Goal: Check status: Check status

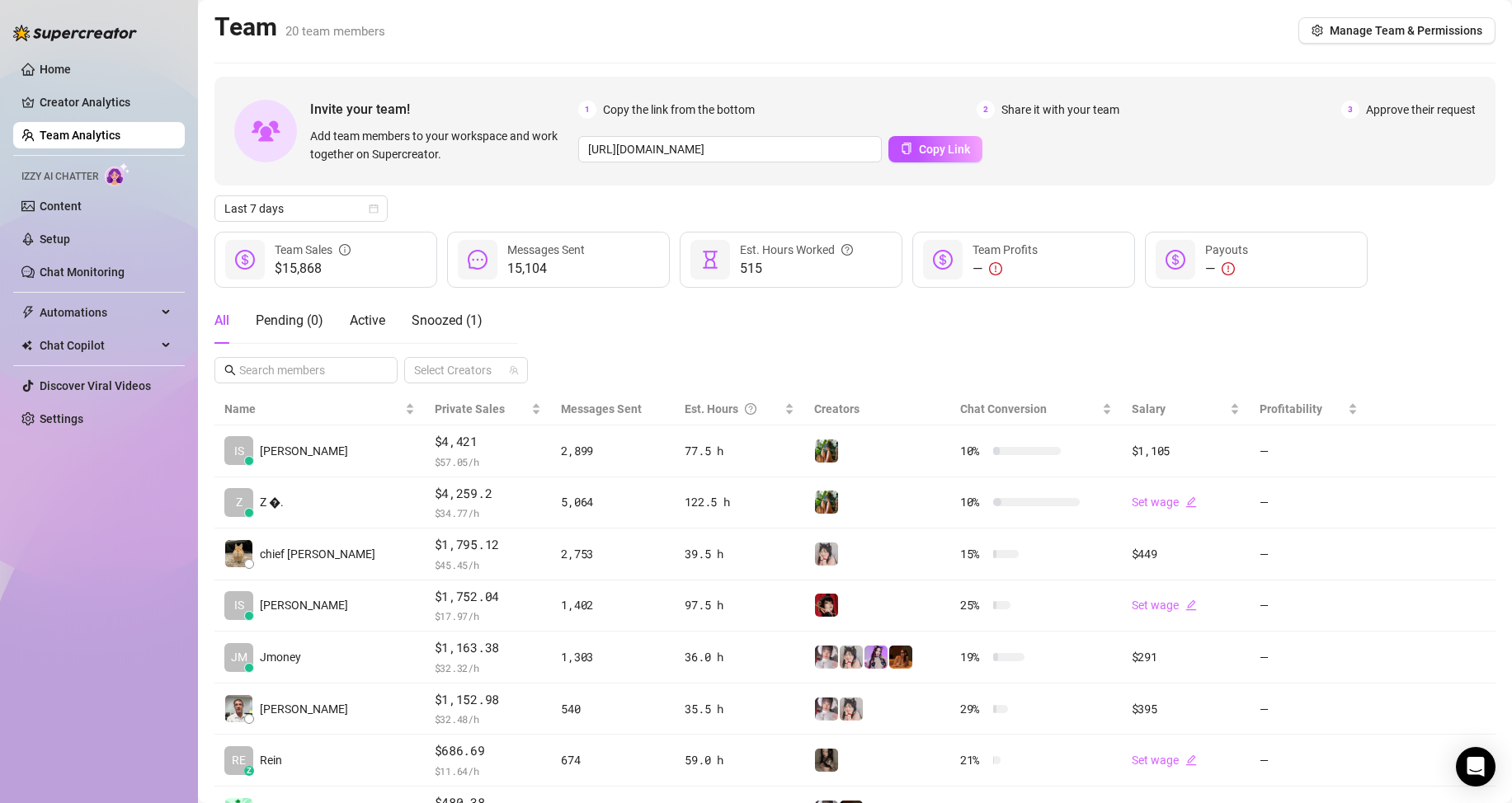
click at [725, 334] on div "All Pending ( 0 ) Active Snoozed ( 1 ) Select Creators" at bounding box center [854, 340] width 1281 height 86
click at [286, 209] on span "Last 7 days" at bounding box center [301, 208] width 153 height 25
click at [285, 339] on div "Custom date" at bounding box center [301, 346] width 147 height 18
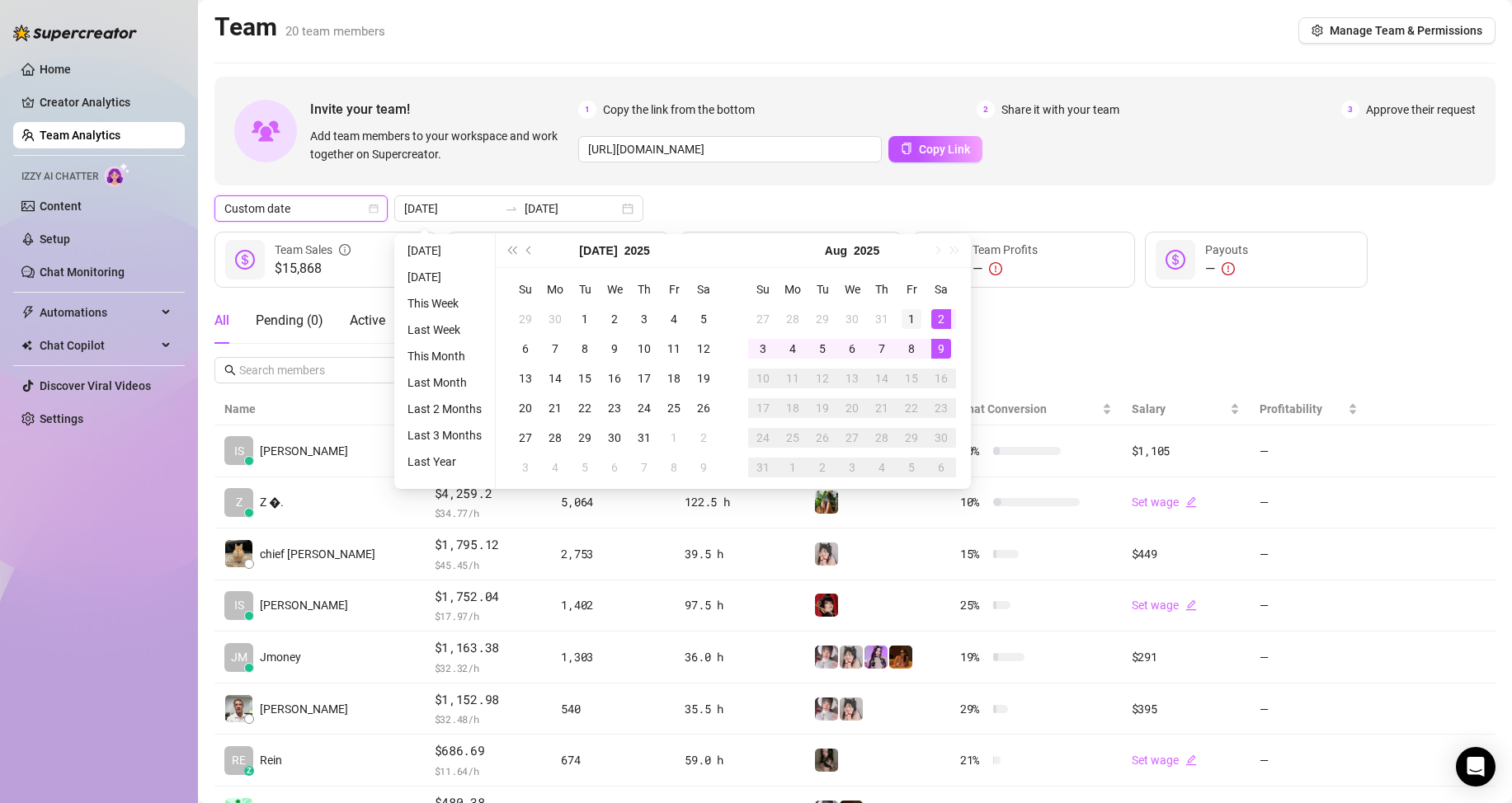
type input "[DATE]"
click at [907, 318] on div "1" at bounding box center [911, 319] width 20 height 20
click at [939, 348] on div "9" at bounding box center [941, 348] width 20 height 20
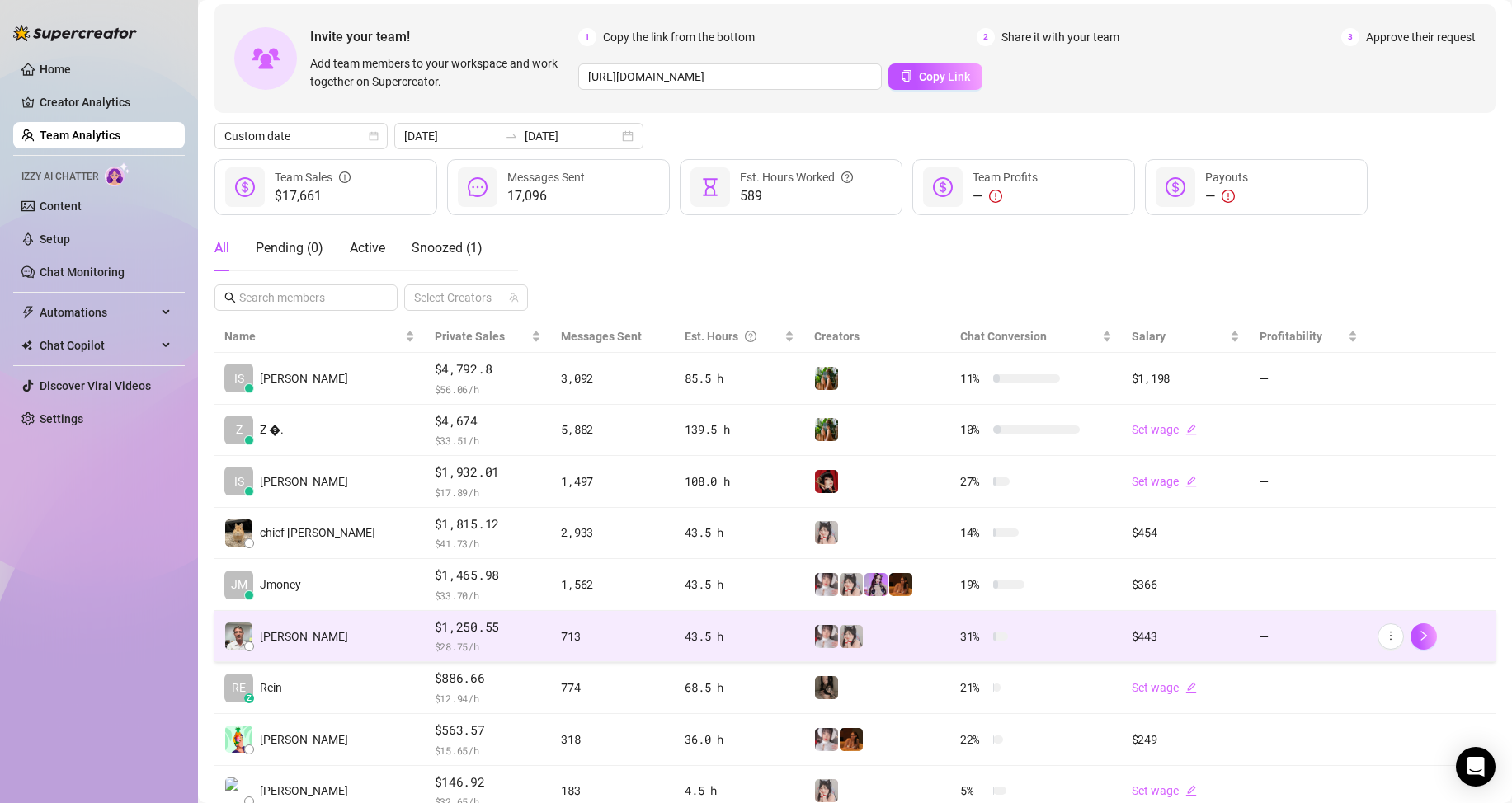
scroll to position [83, 0]
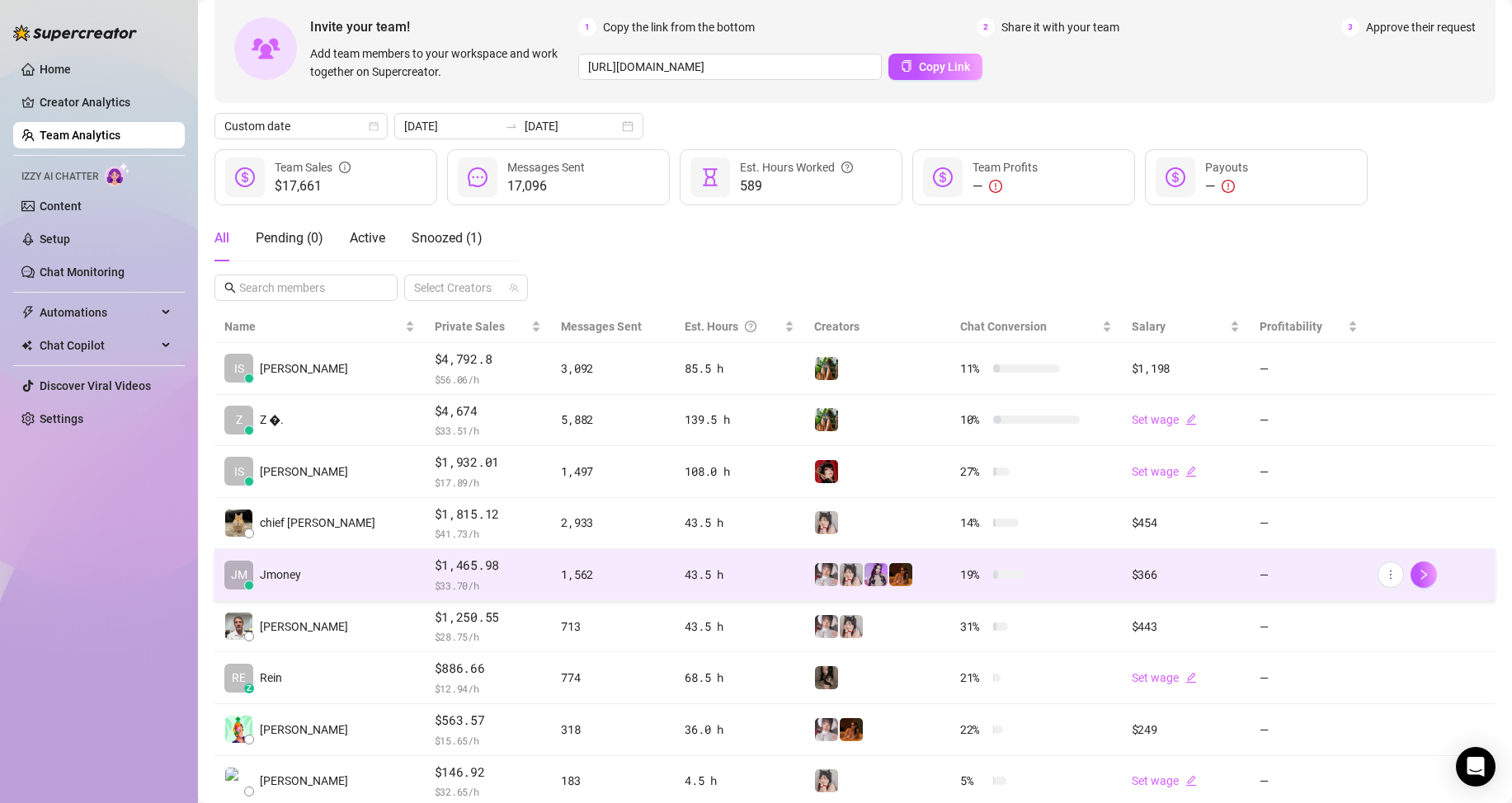
click at [321, 579] on td "[PERSON_NAME]" at bounding box center [319, 575] width 211 height 52
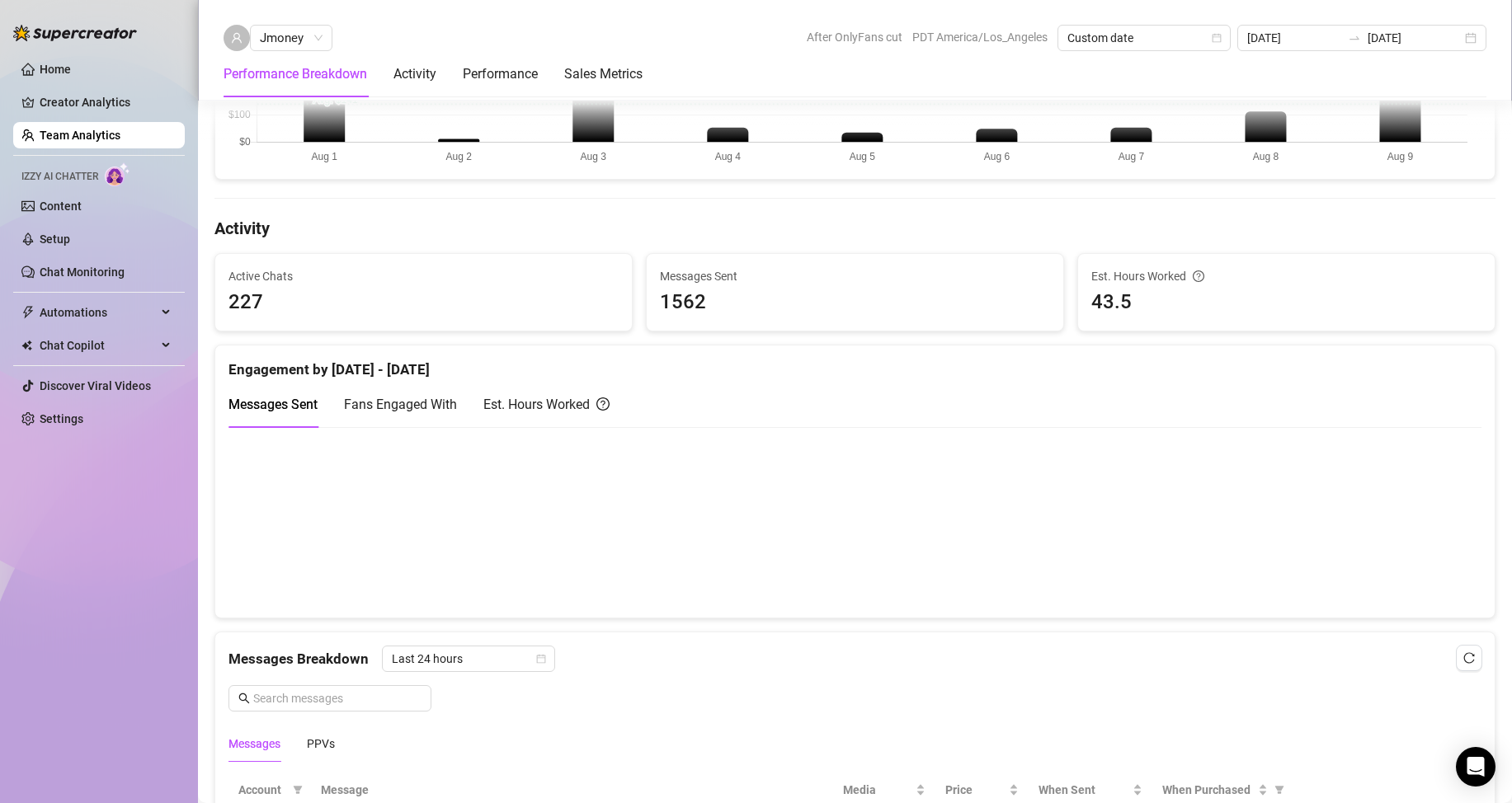
scroll to position [577, 0]
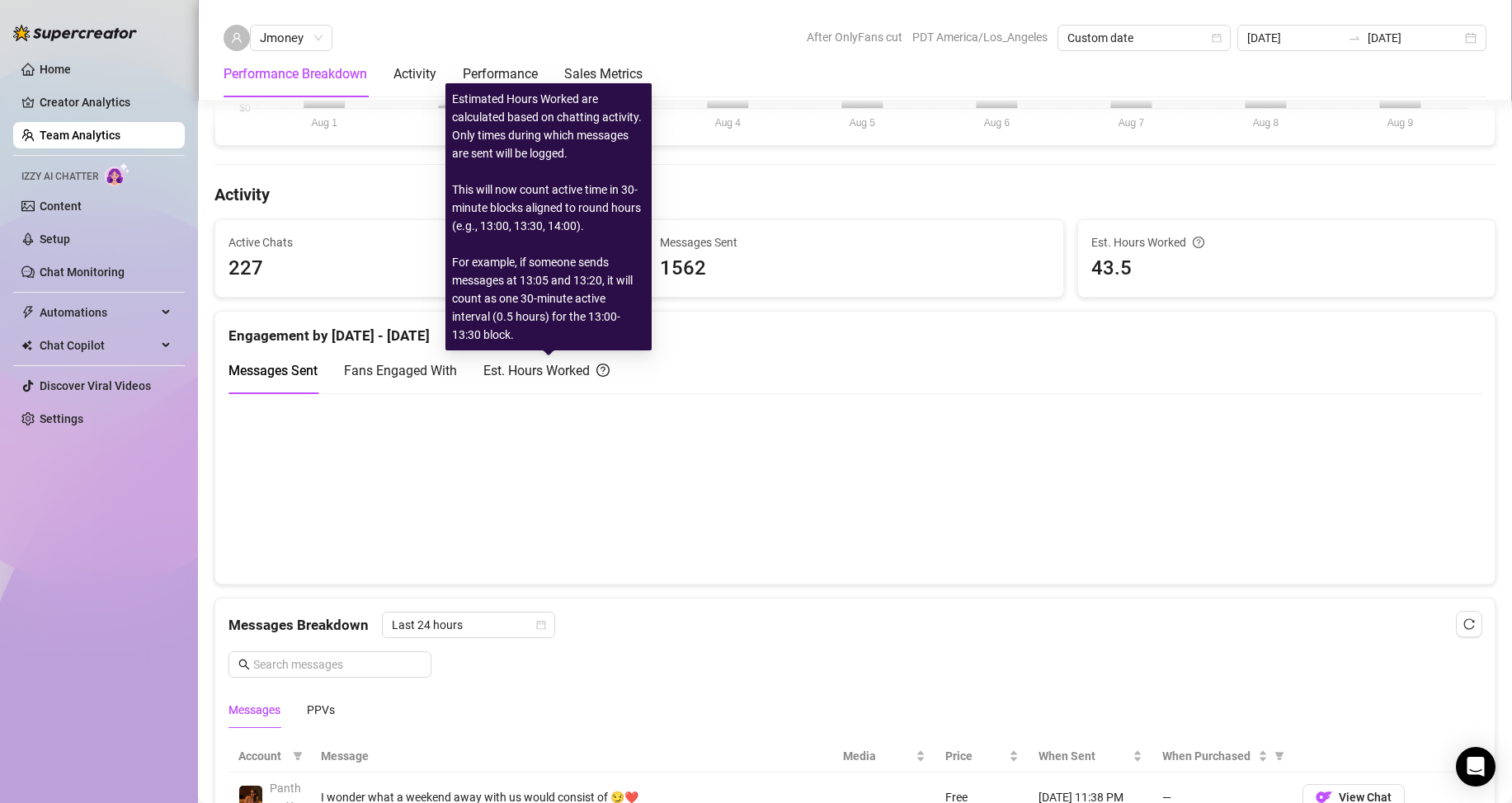
click at [544, 360] on div "Est. Hours Worked" at bounding box center [546, 371] width 126 height 21
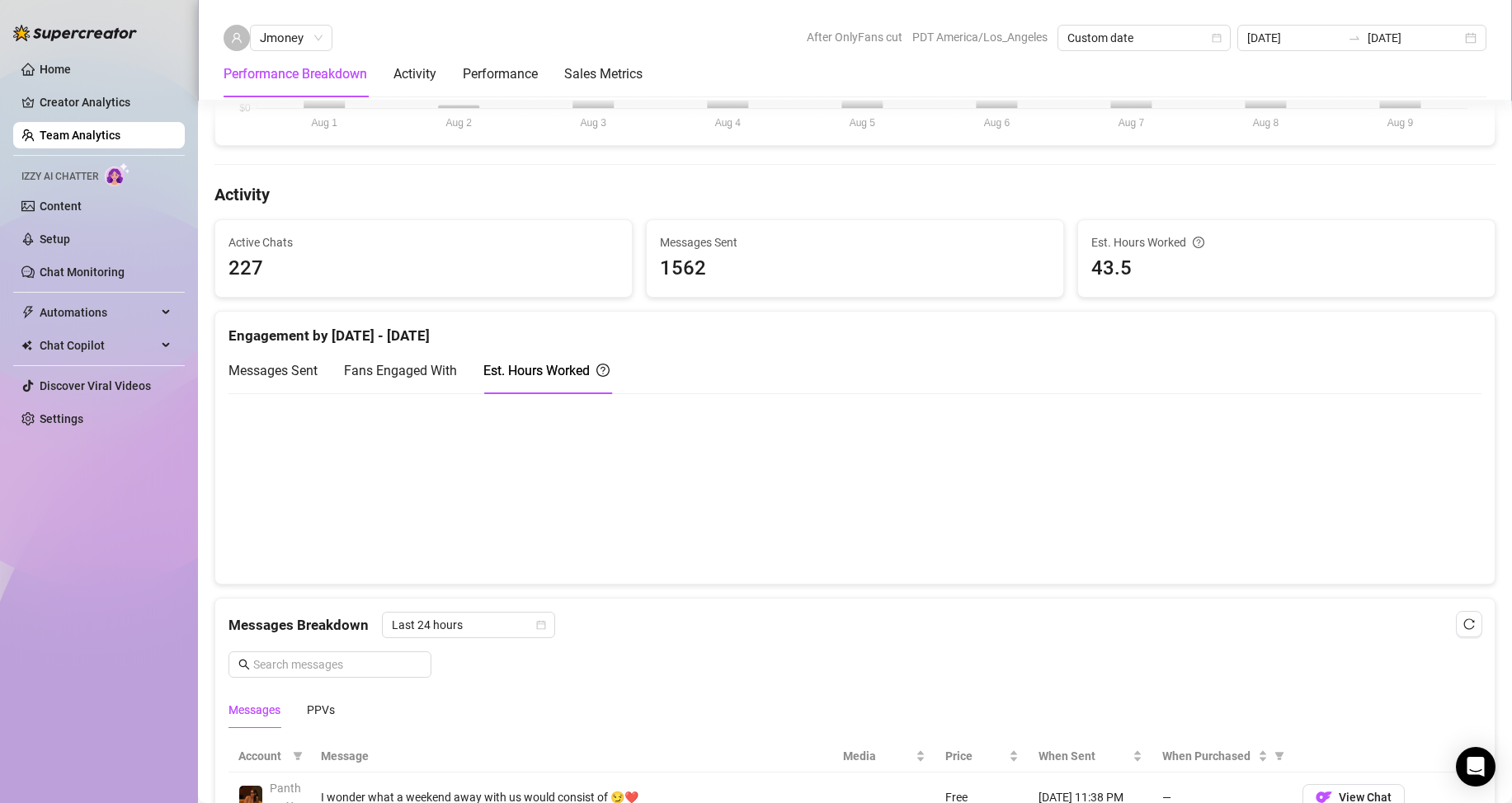
click at [272, 371] on span "Messages Sent" at bounding box center [274, 371] width 89 height 15
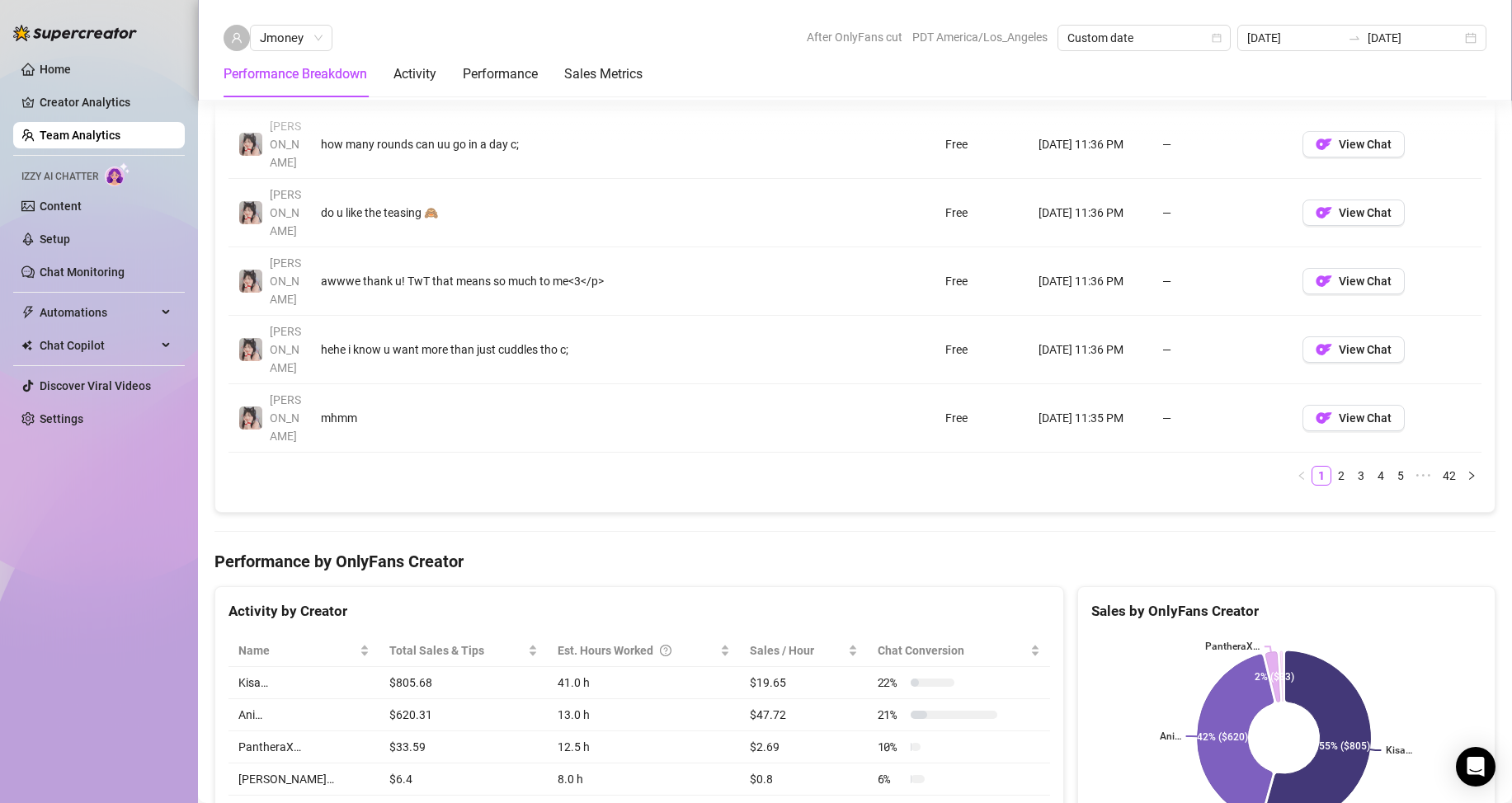
scroll to position [1401, 0]
